Goal: Find specific page/section: Find specific page/section

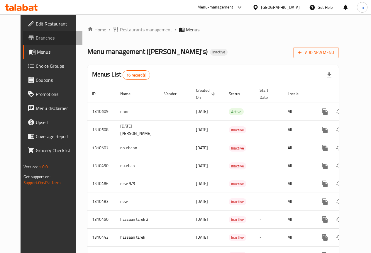
click at [36, 38] on span "Branches" at bounding box center [57, 37] width 42 height 7
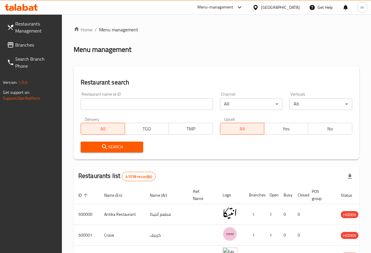
click at [259, 7] on icon at bounding box center [255, 7] width 6 height 6
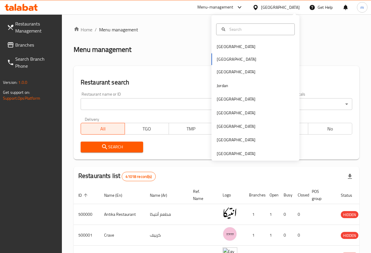
click at [295, 6] on div "[GEOGRAPHIC_DATA]" at bounding box center [280, 7] width 39 height 6
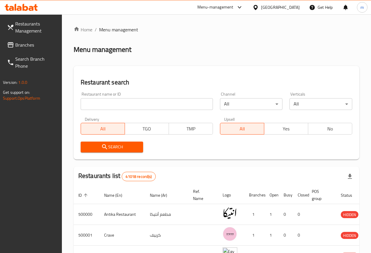
click at [292, 8] on div "[GEOGRAPHIC_DATA]" at bounding box center [280, 7] width 39 height 6
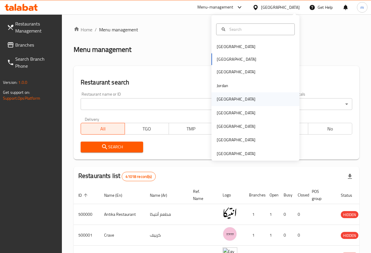
scroll to position [3, 0]
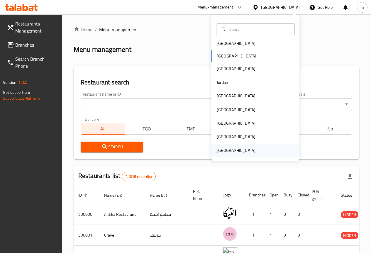
click at [235, 150] on div "[GEOGRAPHIC_DATA]" at bounding box center [236, 150] width 39 height 6
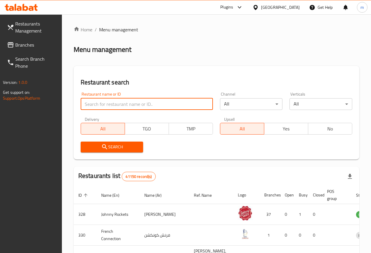
click at [108, 104] on input "search" at bounding box center [147, 104] width 132 height 12
type input "v"
paste input "776535"
type input "776535"
click at [23, 45] on span "Branches" at bounding box center [36, 44] width 42 height 7
